Goal: Information Seeking & Learning: Learn about a topic

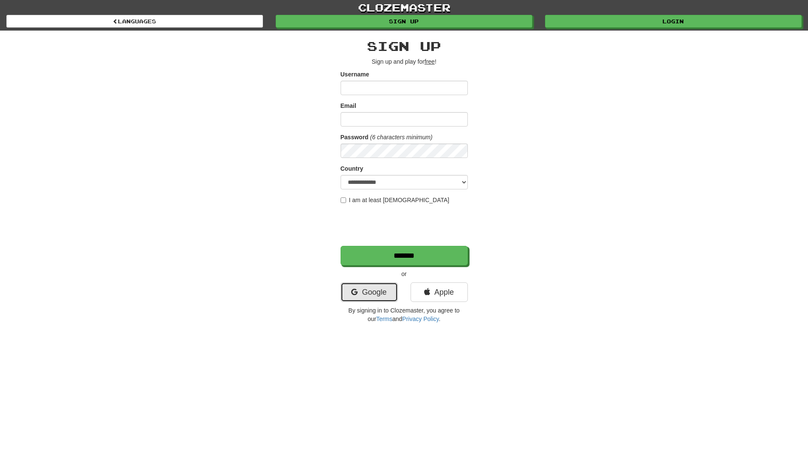
click at [364, 289] on link "Google" at bounding box center [369, 292] width 57 height 20
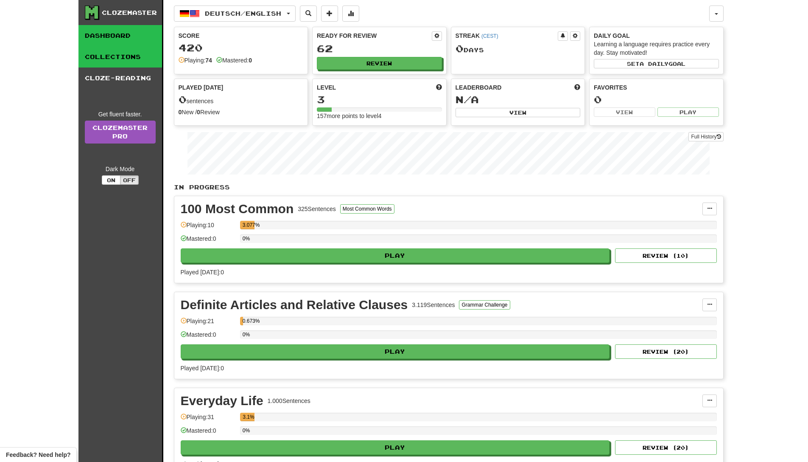
click at [132, 56] on link "Collections" at bounding box center [120, 56] width 84 height 21
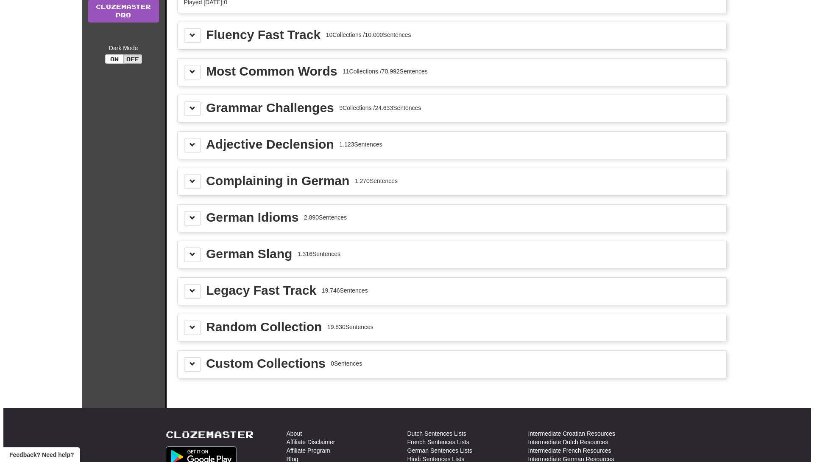
scroll to position [124, 0]
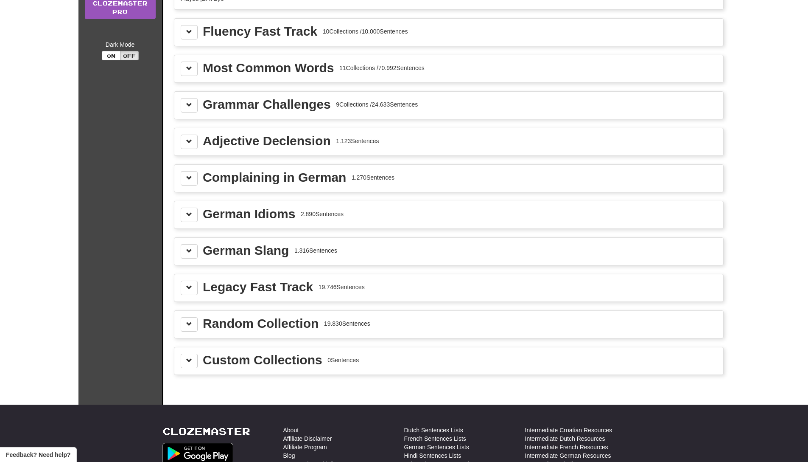
click at [318, 177] on div "Complaining in German" at bounding box center [274, 177] width 143 height 13
click at [188, 179] on span at bounding box center [189, 178] width 6 height 6
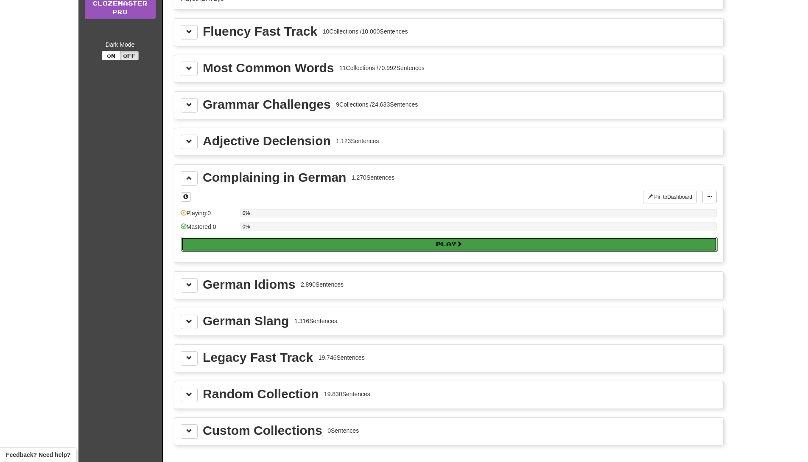
click at [306, 239] on button "Play" at bounding box center [449, 244] width 536 height 14
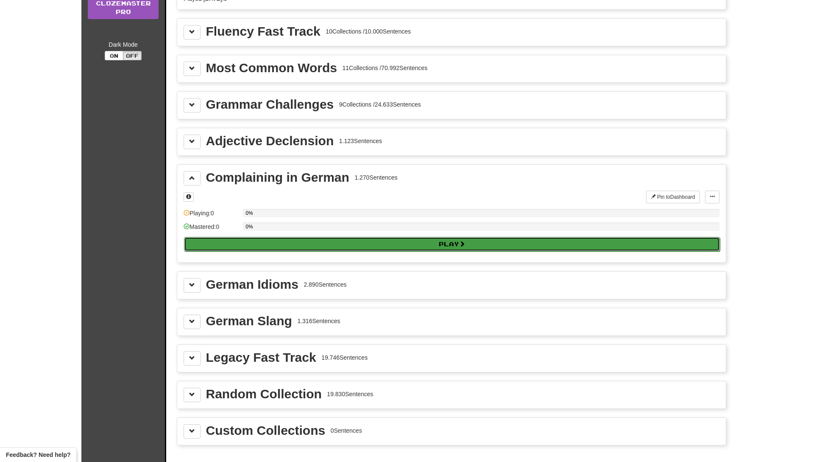
select select "**"
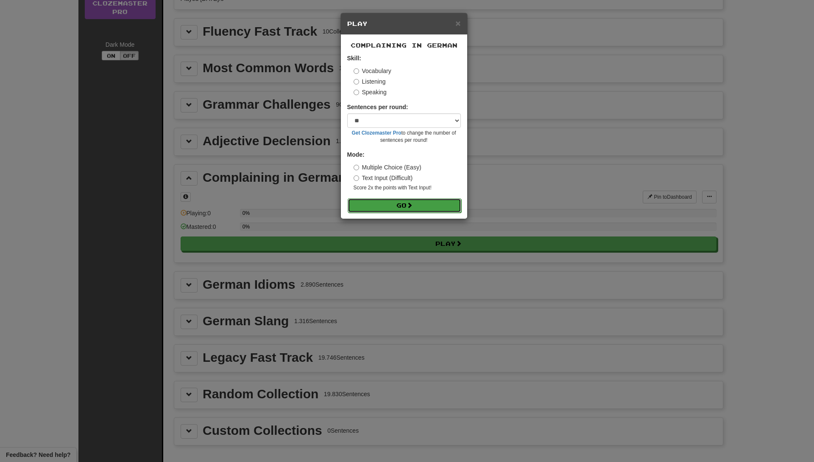
click at [406, 199] on button "Go" at bounding box center [405, 205] width 114 height 14
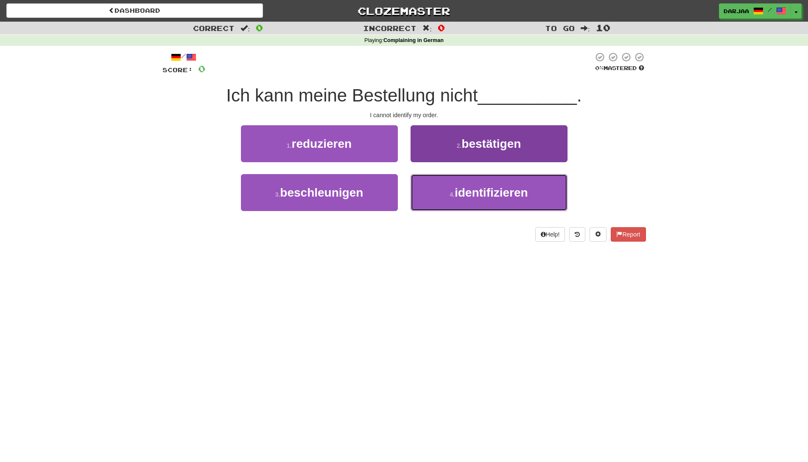
click at [463, 198] on span "identifizieren" at bounding box center [491, 192] width 73 height 13
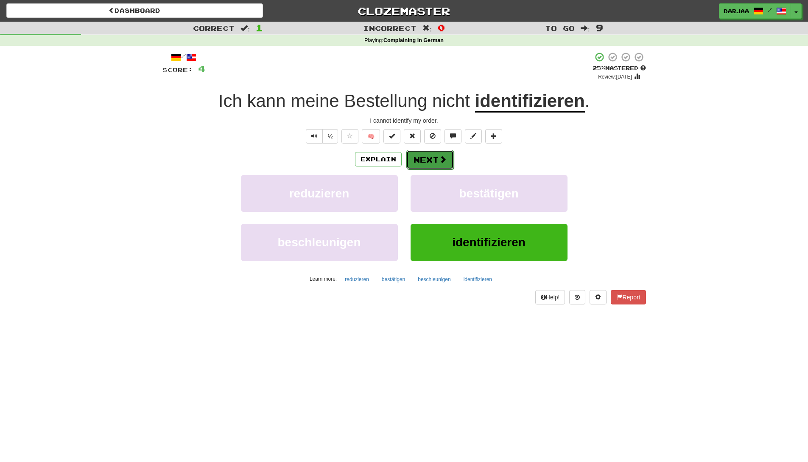
click at [444, 165] on button "Next" at bounding box center [430, 160] width 48 height 20
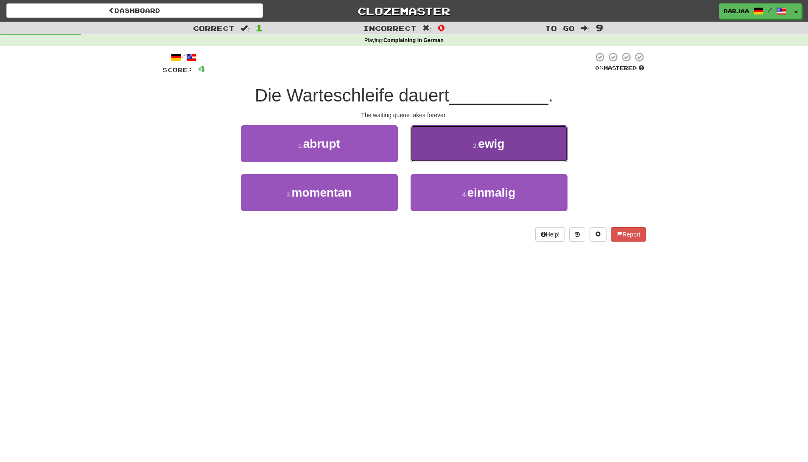
click at [469, 154] on button "2 . ewig" at bounding box center [489, 143] width 157 height 37
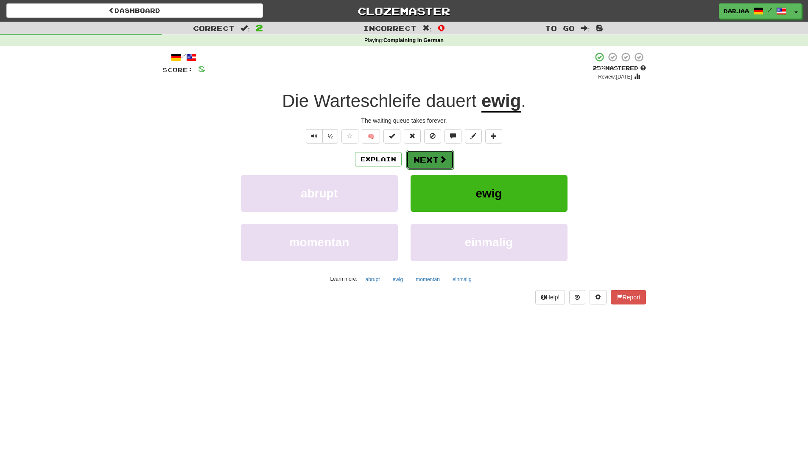
click at [436, 165] on button "Next" at bounding box center [430, 160] width 48 height 20
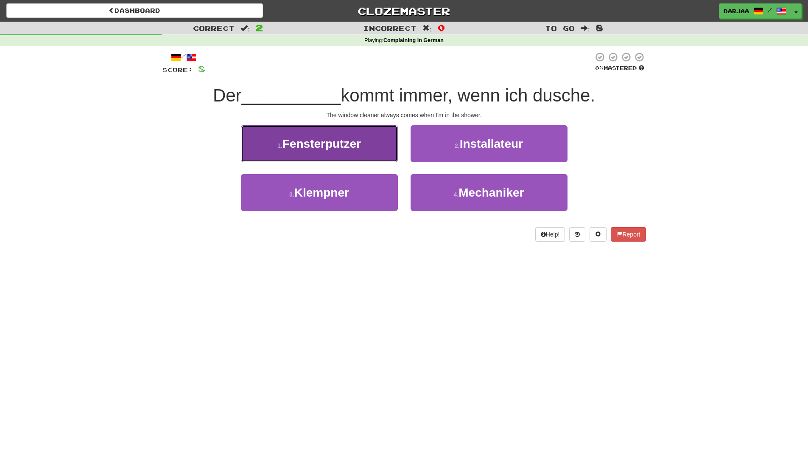
click at [350, 153] on button "1 . Fensterputzer" at bounding box center [319, 143] width 157 height 37
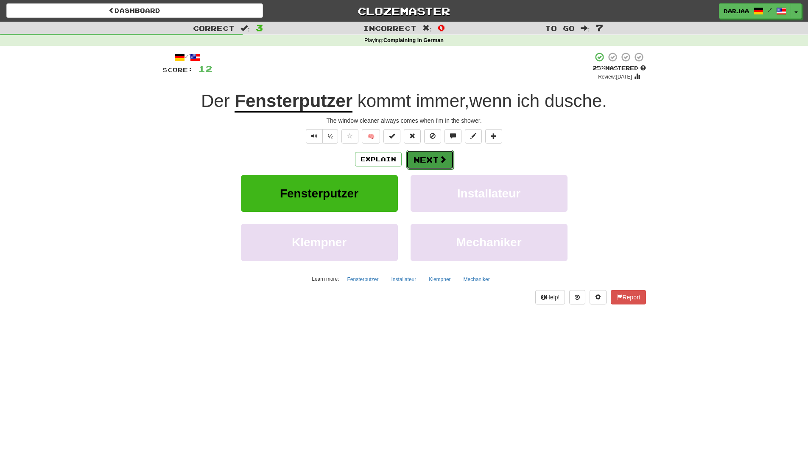
click at [442, 163] on span at bounding box center [443, 159] width 8 height 8
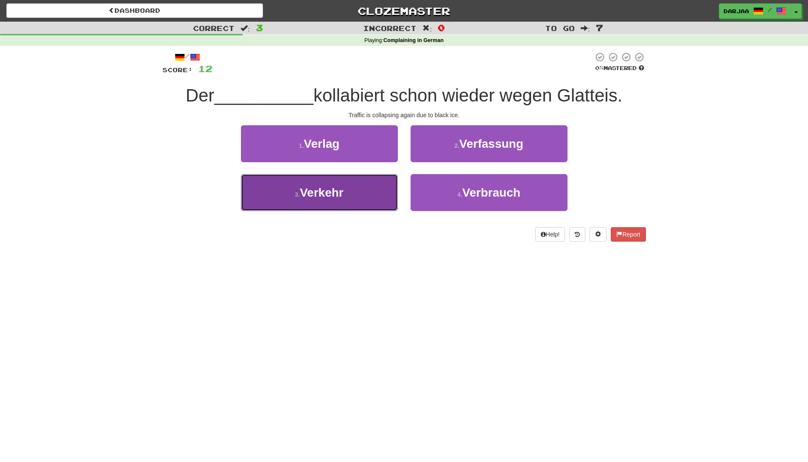
click at [375, 192] on button "3 . Verkehr" at bounding box center [319, 192] width 157 height 37
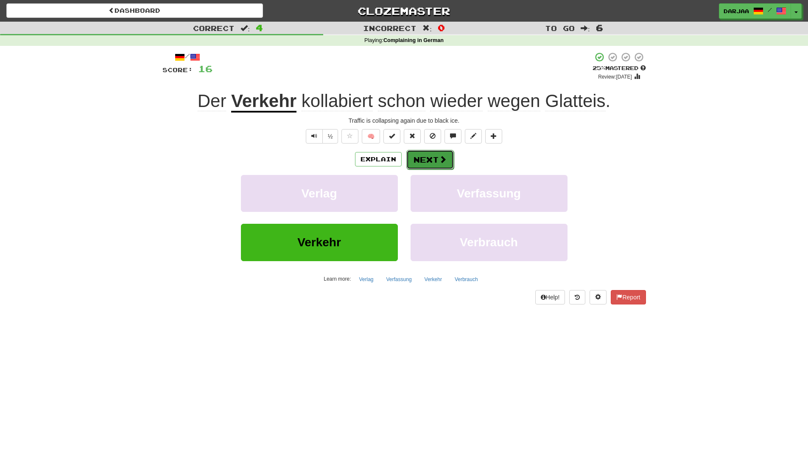
click at [440, 162] on span at bounding box center [443, 159] width 8 height 8
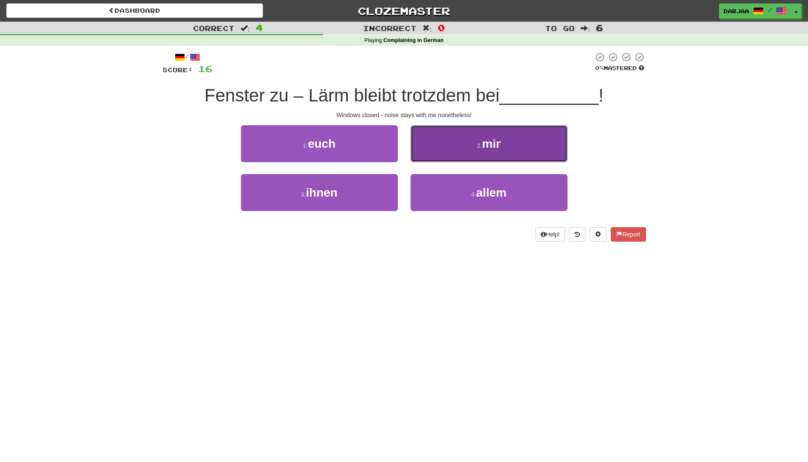
click at [529, 148] on button "2 . mir" at bounding box center [489, 143] width 157 height 37
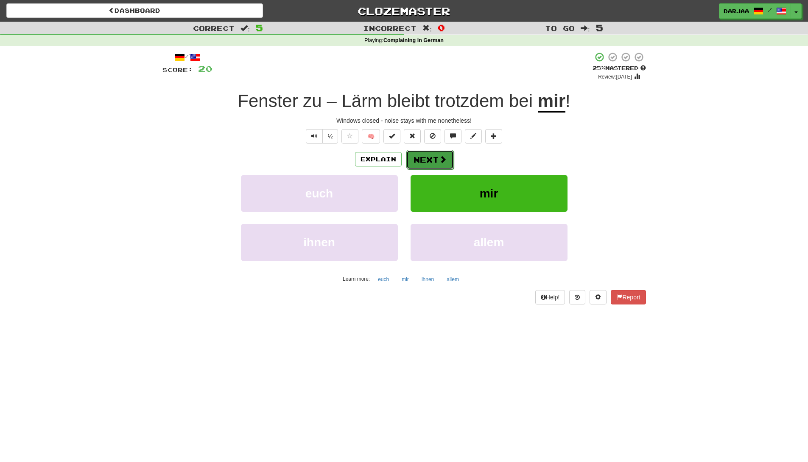
click at [442, 160] on span at bounding box center [443, 159] width 8 height 8
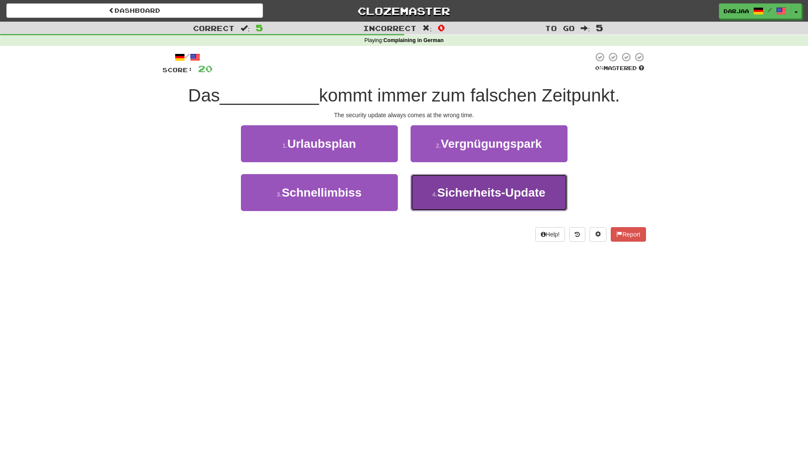
click at [552, 189] on button "4 . Sicherheits-Update" at bounding box center [489, 192] width 157 height 37
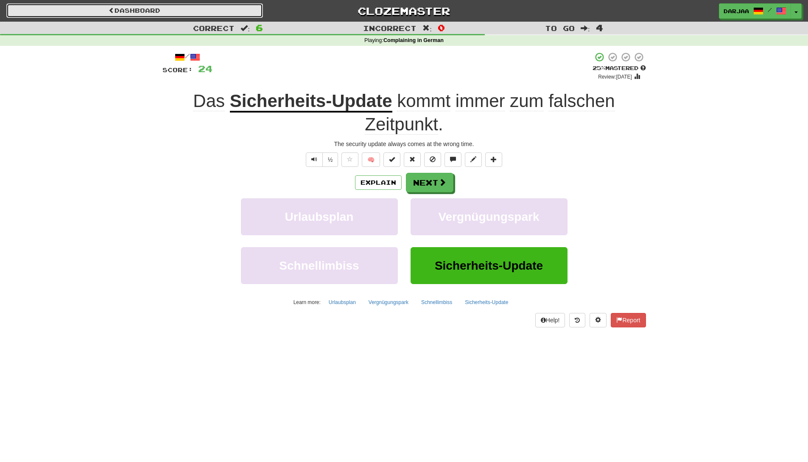
click at [52, 9] on link "Dashboard" at bounding box center [134, 10] width 257 height 14
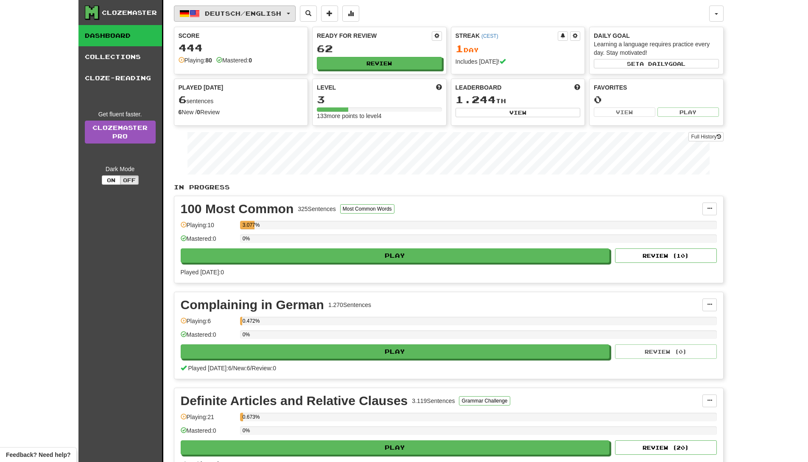
click at [203, 14] on button "Deutsch / English" at bounding box center [235, 14] width 122 height 16
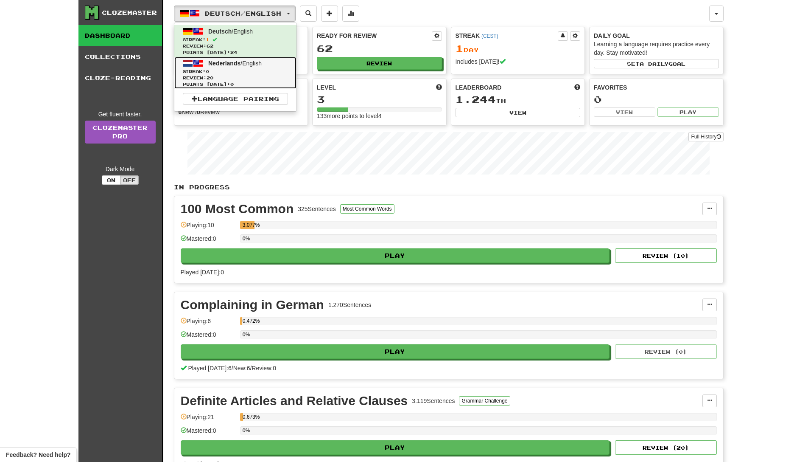
click at [196, 67] on span at bounding box center [198, 63] width 10 height 10
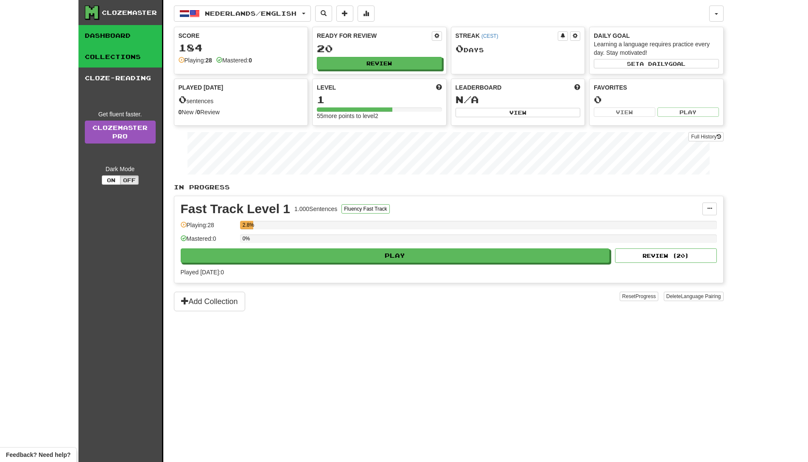
click at [108, 59] on link "Collections" at bounding box center [120, 56] width 84 height 21
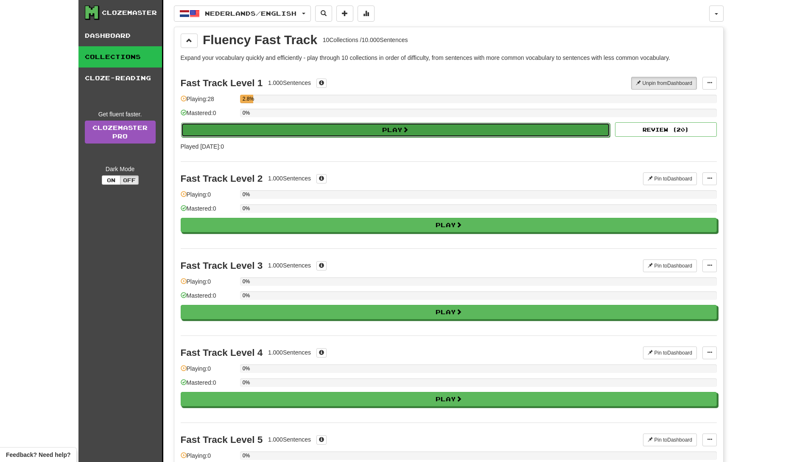
click at [287, 134] on button "Play" at bounding box center [395, 130] width 429 height 14
select select "**"
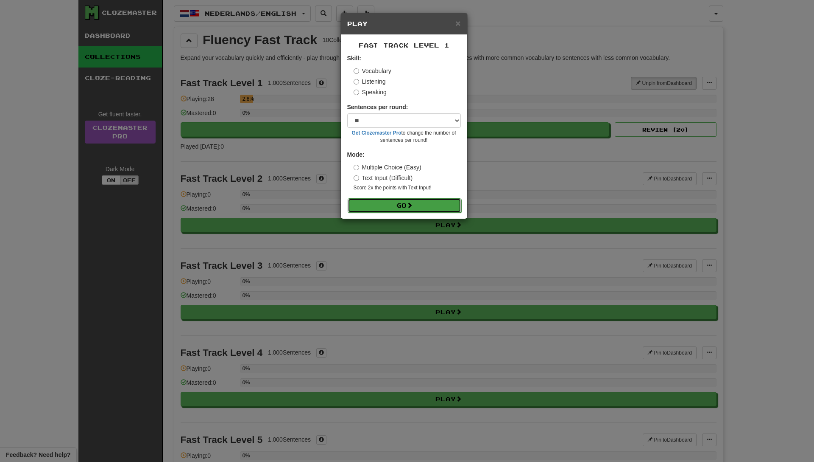
click at [379, 209] on button "Go" at bounding box center [405, 205] width 114 height 14
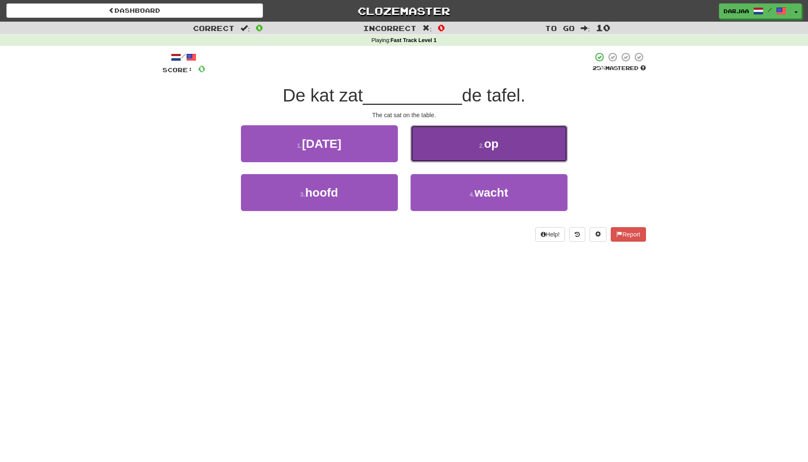
click at [457, 137] on button "2 . op" at bounding box center [489, 143] width 157 height 37
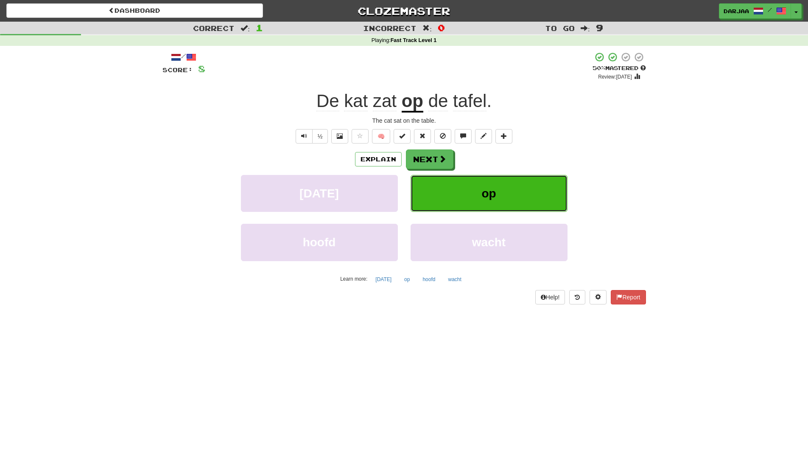
drag, startPoint x: 458, startPoint y: 202, endPoint x: 446, endPoint y: 188, distance: 18.6
click at [446, 188] on button "op" at bounding box center [489, 193] width 157 height 37
